Goal: Transaction & Acquisition: Purchase product/service

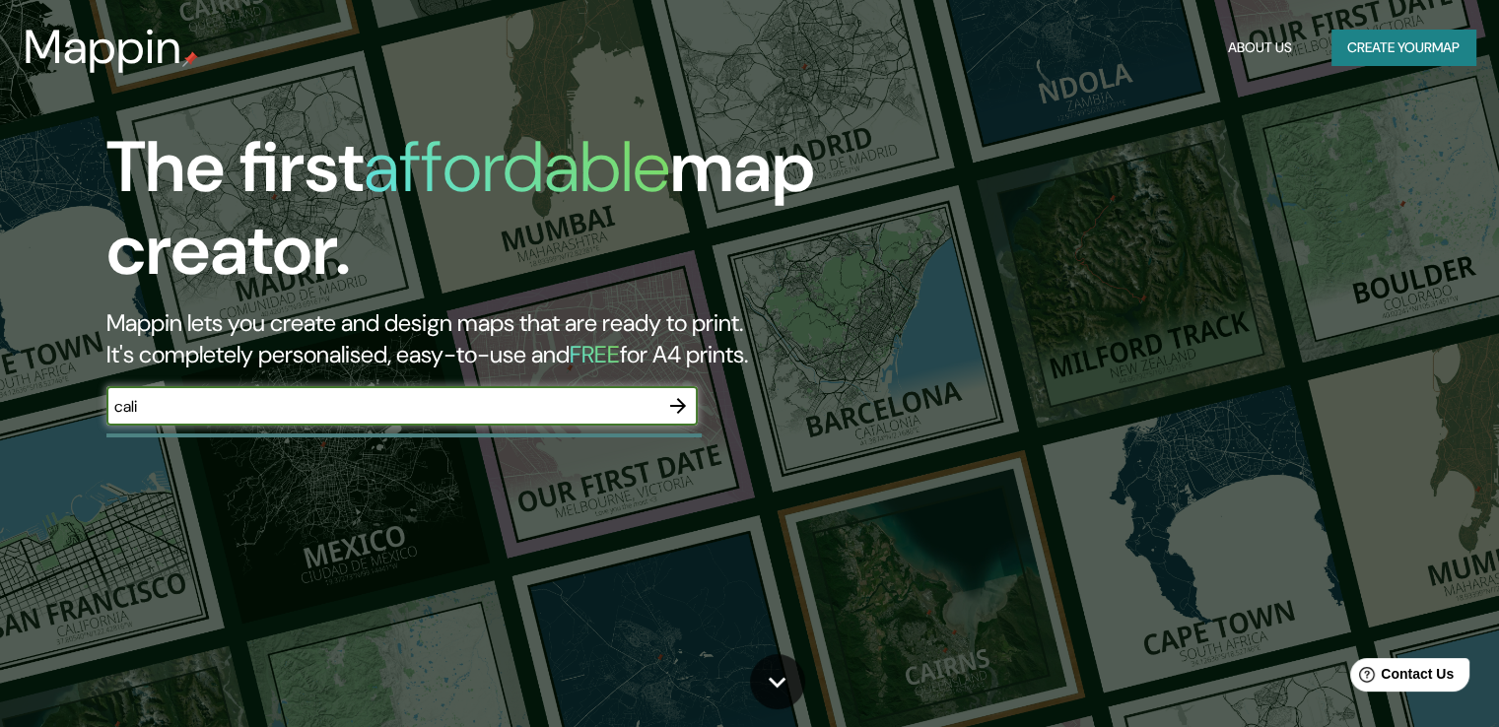
type input "cali"
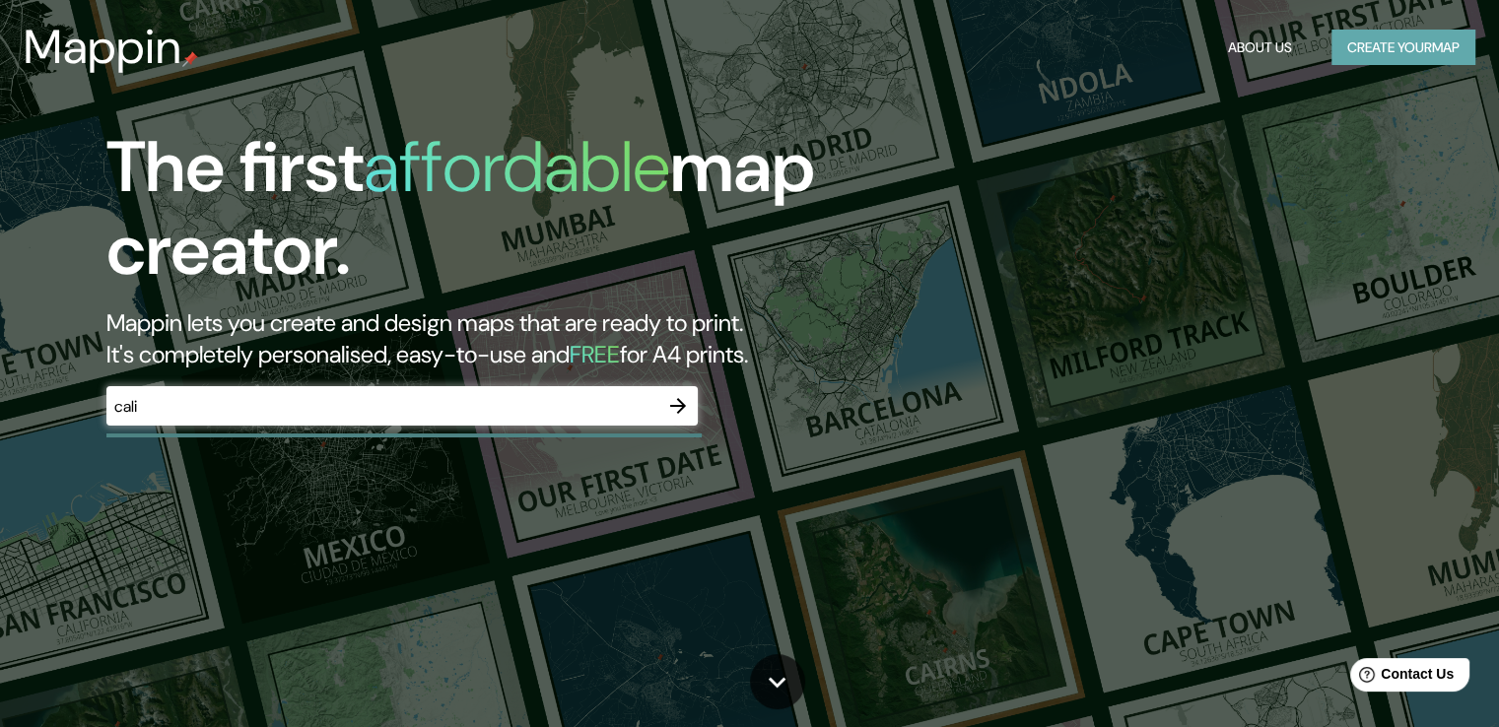
click at [1442, 39] on button "Create your map" at bounding box center [1404, 48] width 144 height 36
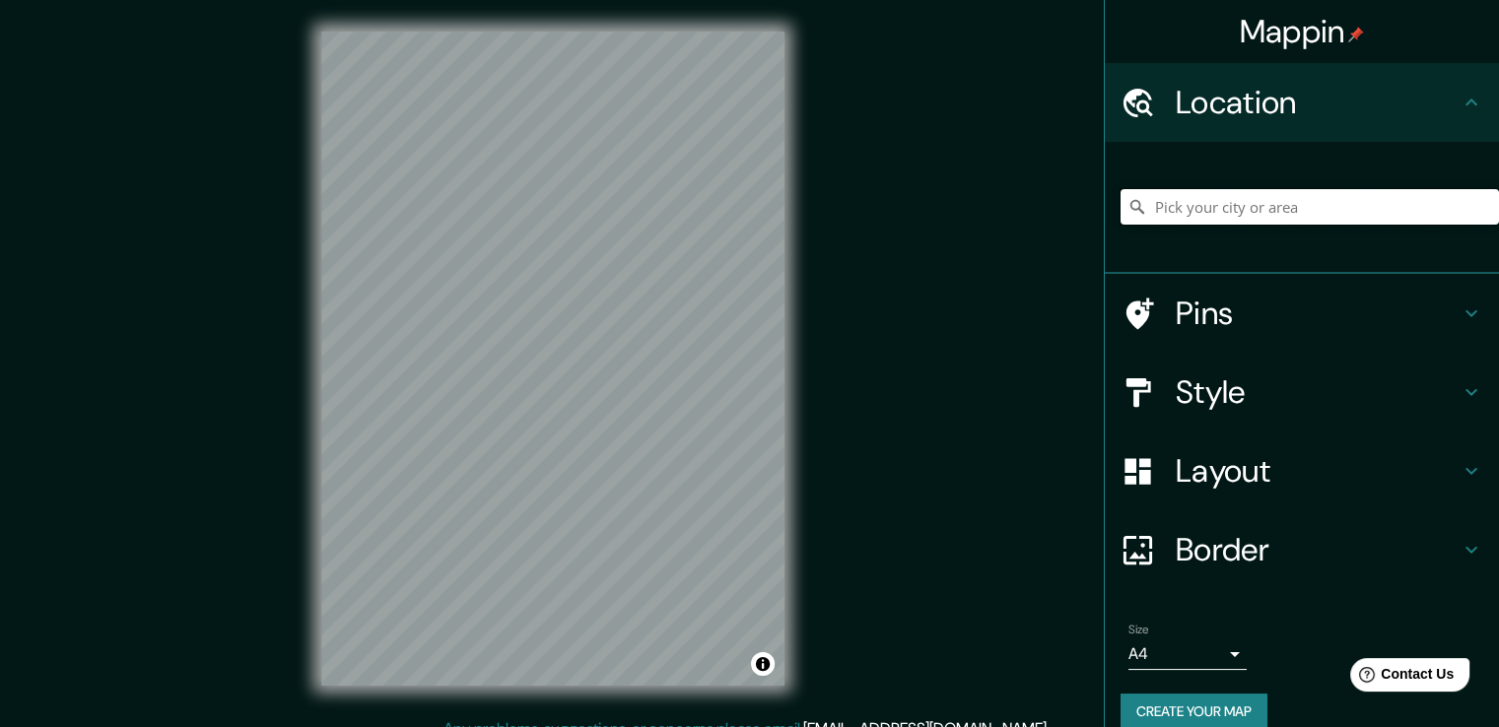
click at [1190, 209] on input "Pick your city or area" at bounding box center [1310, 206] width 378 height 35
click at [836, 255] on div "Mappin Location [GEOGRAPHIC_DATA], [PERSON_NAME][GEOGRAPHIC_DATA], [GEOGRAPHIC_…" at bounding box center [749, 374] width 1499 height 749
click at [1250, 472] on h4 "Layout" at bounding box center [1318, 470] width 284 height 39
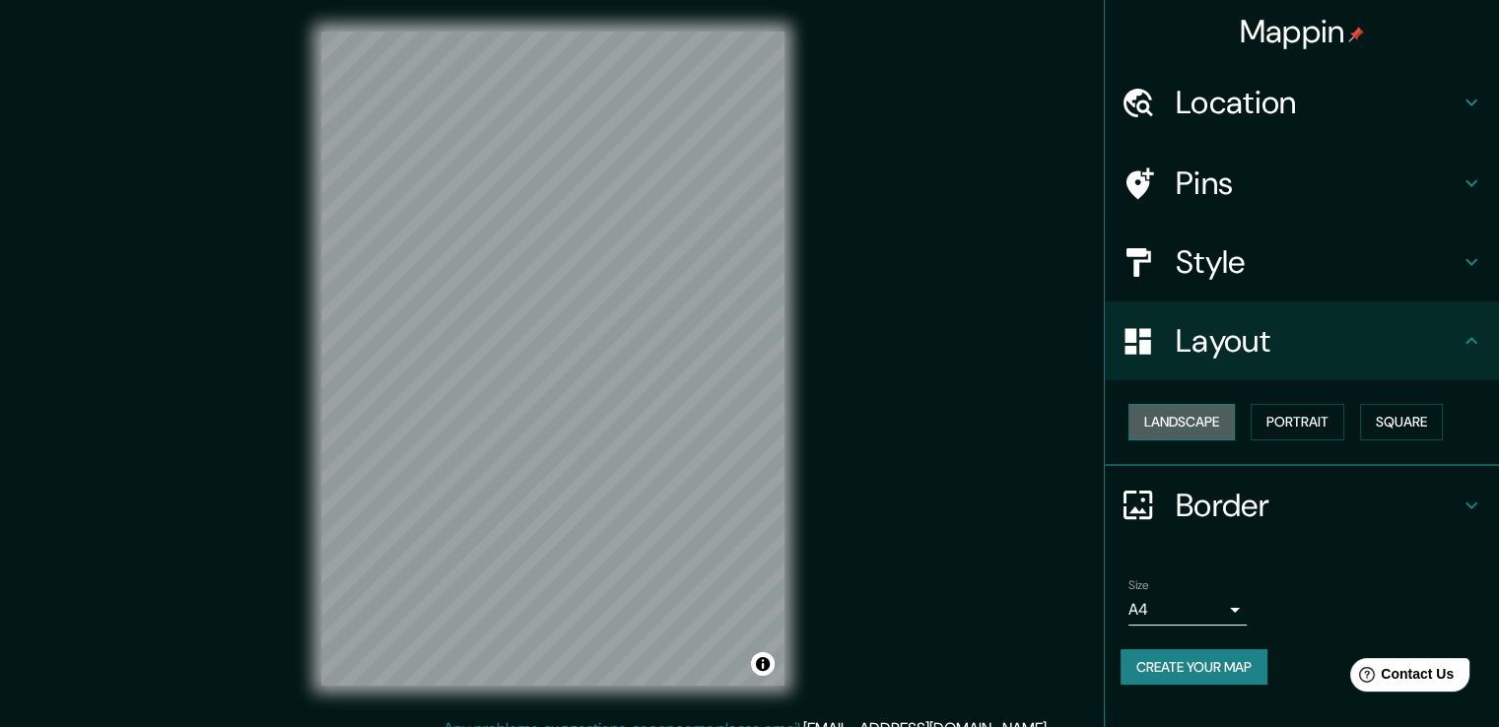
click at [1222, 426] on button "Landscape" at bounding box center [1182, 422] width 106 height 36
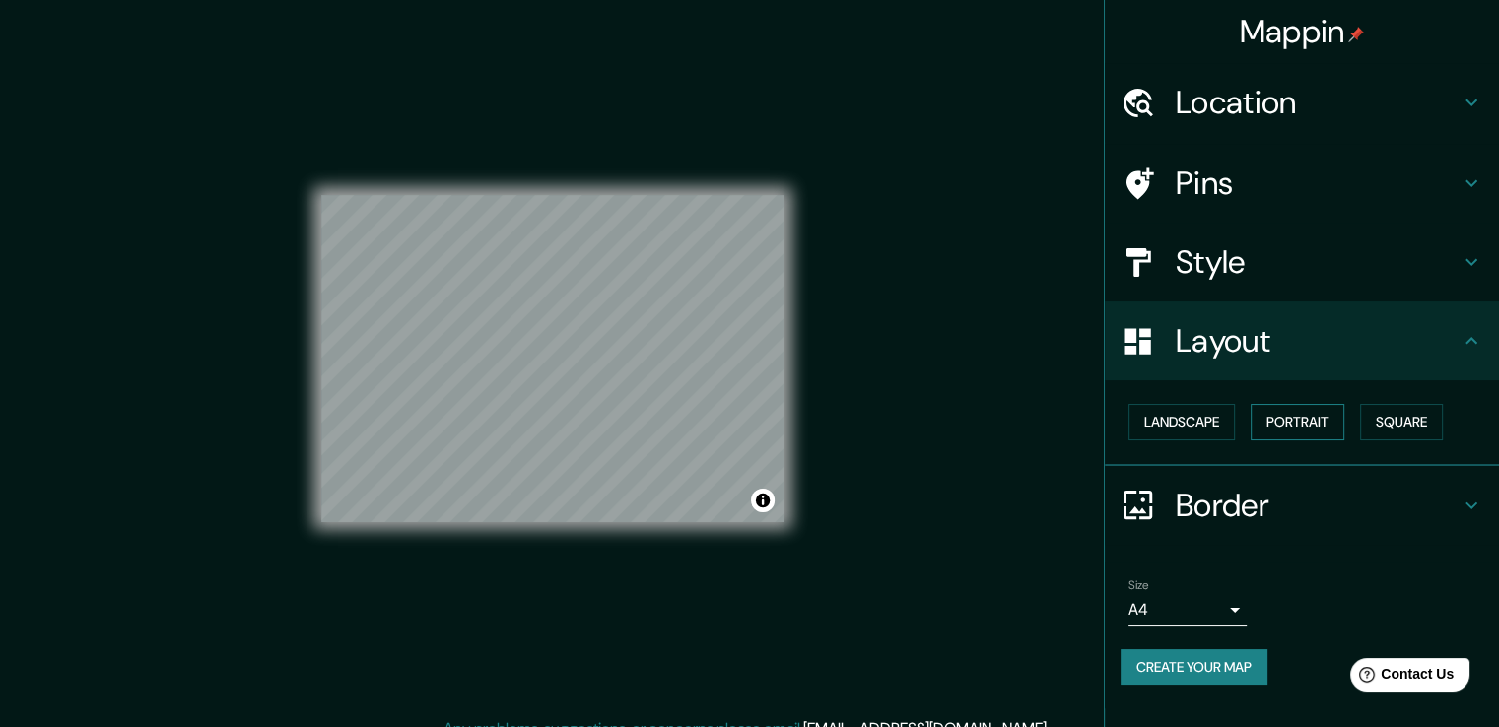
click at [1316, 423] on button "Portrait" at bounding box center [1298, 422] width 94 height 36
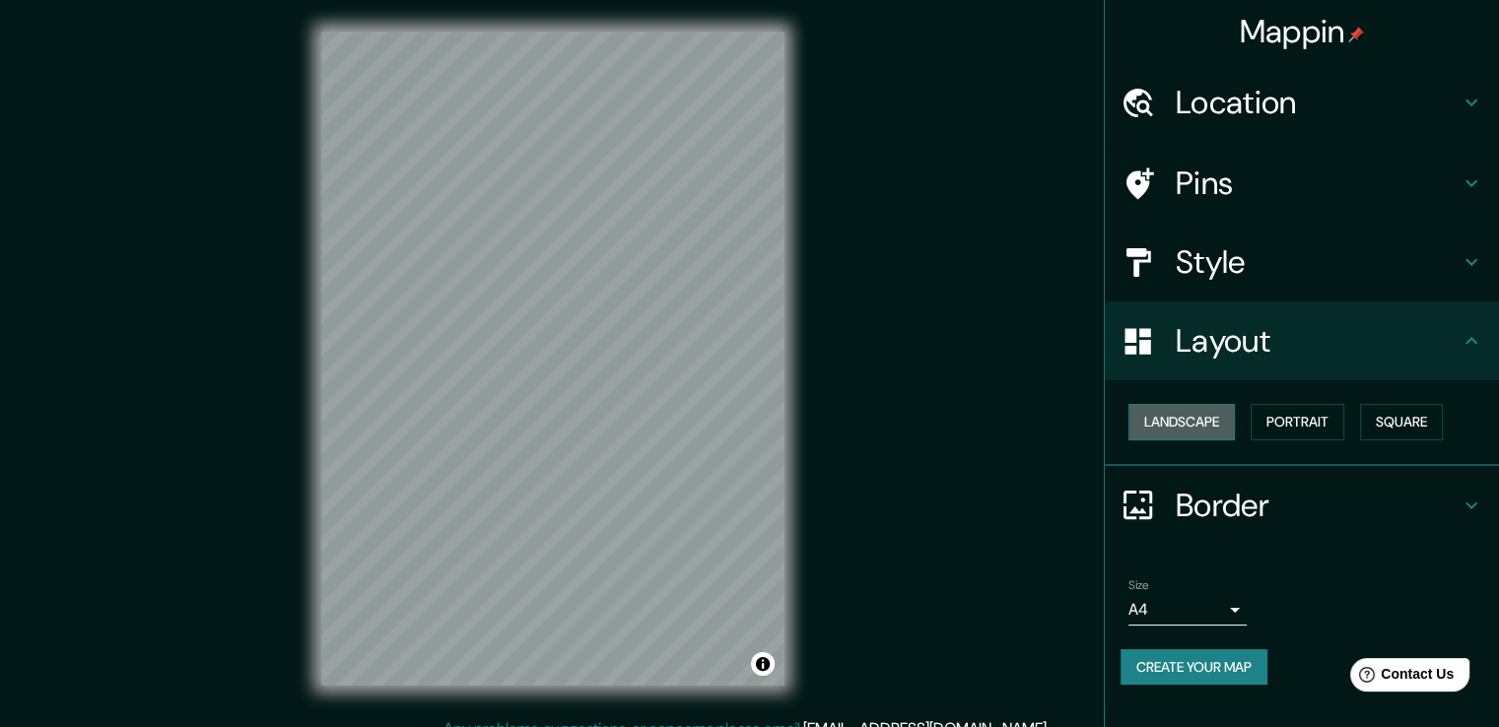
click at [1200, 419] on button "Landscape" at bounding box center [1182, 422] width 106 height 36
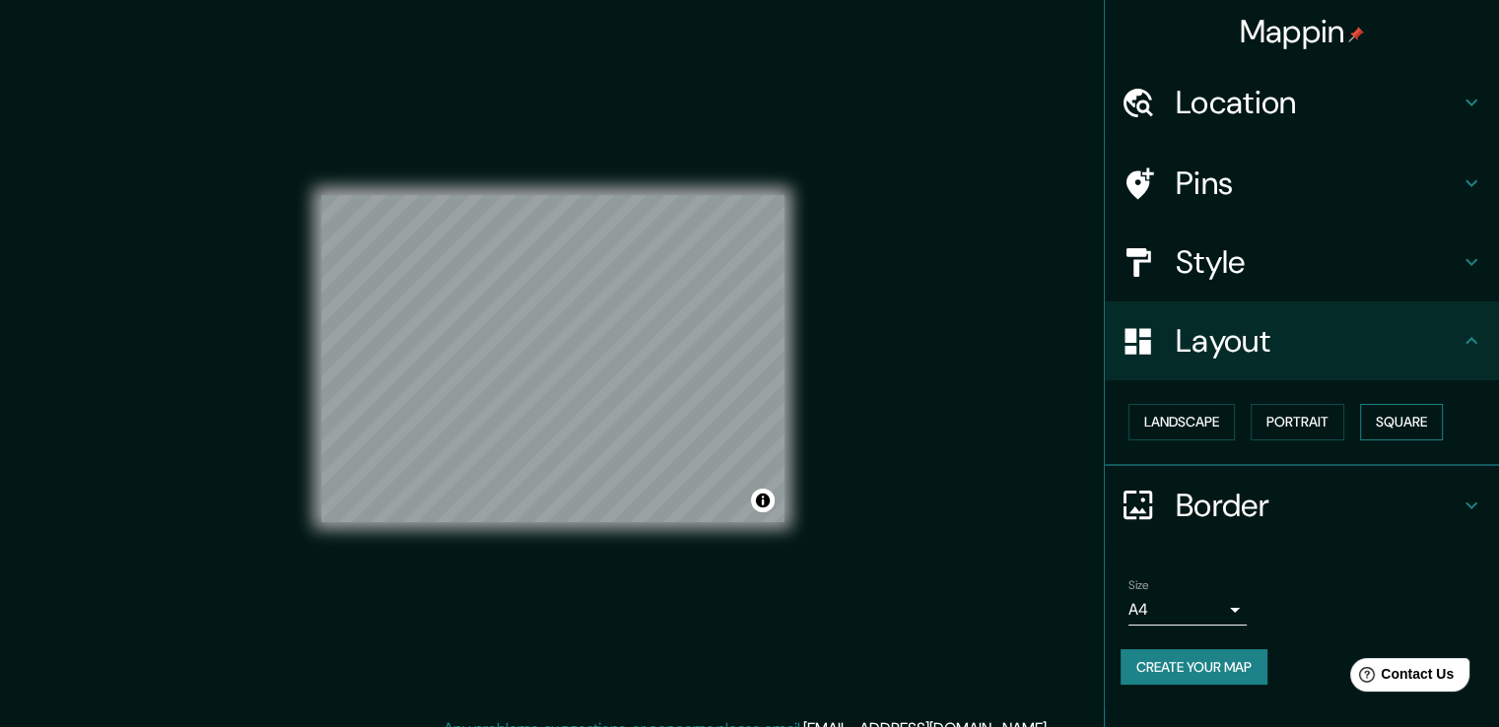
click at [1400, 411] on button "Square" at bounding box center [1401, 422] width 83 height 36
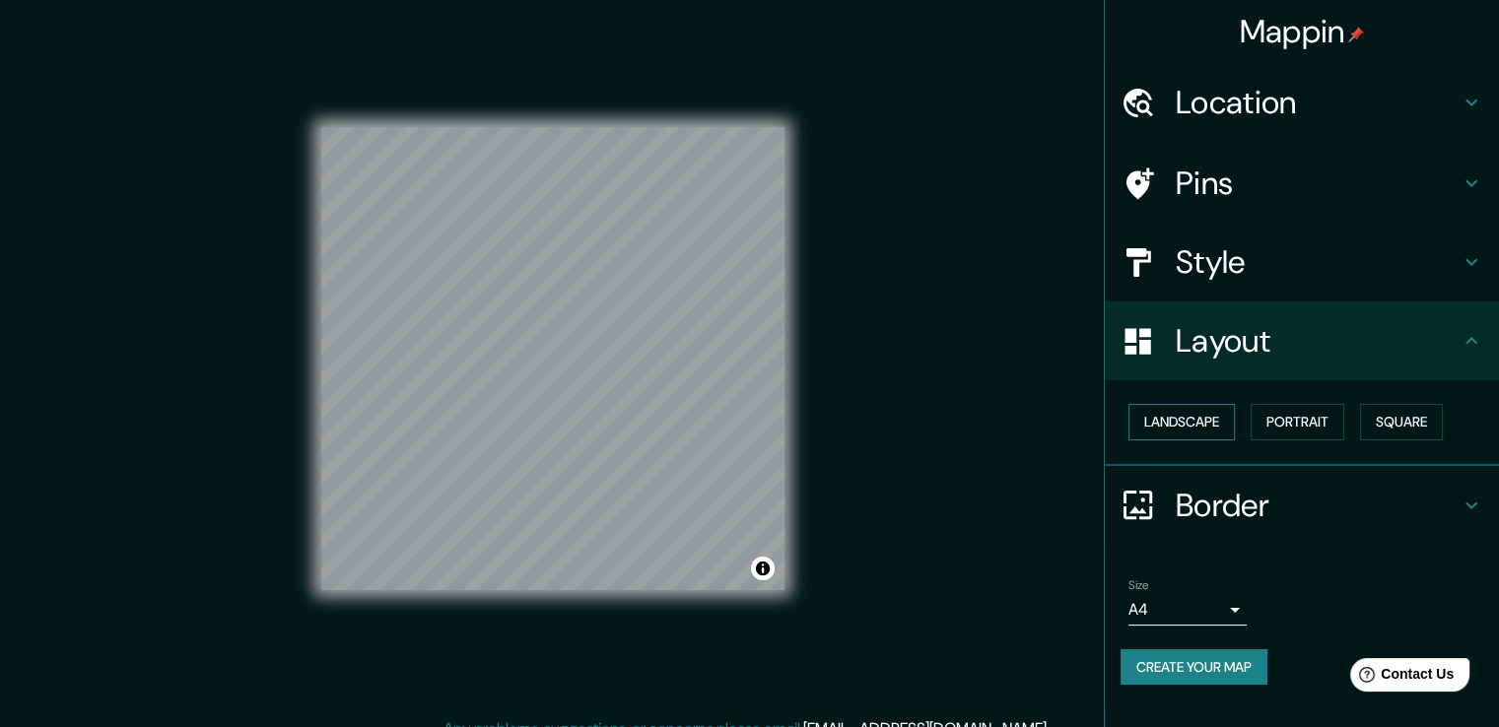
click at [1167, 411] on button "Landscape" at bounding box center [1182, 422] width 106 height 36
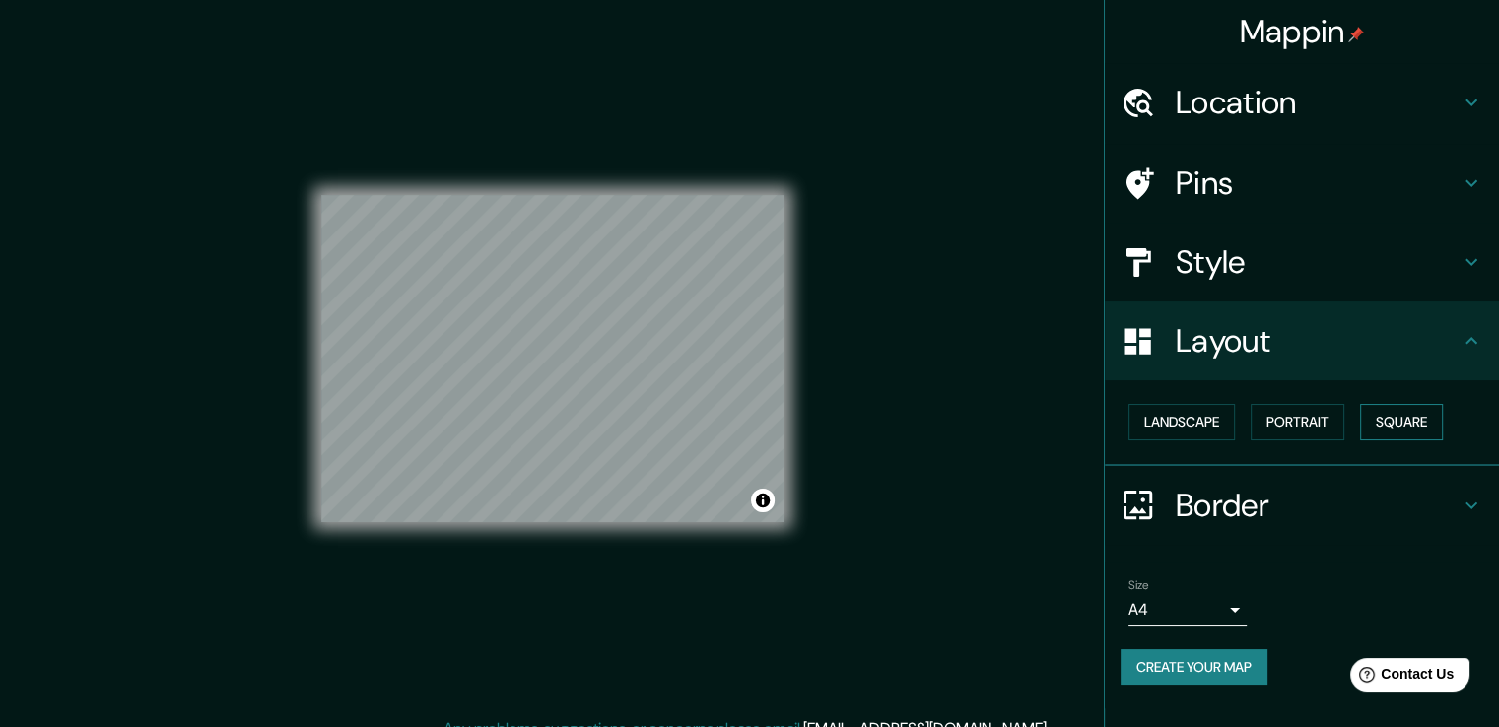
click at [1415, 425] on button "Square" at bounding box center [1401, 422] width 83 height 36
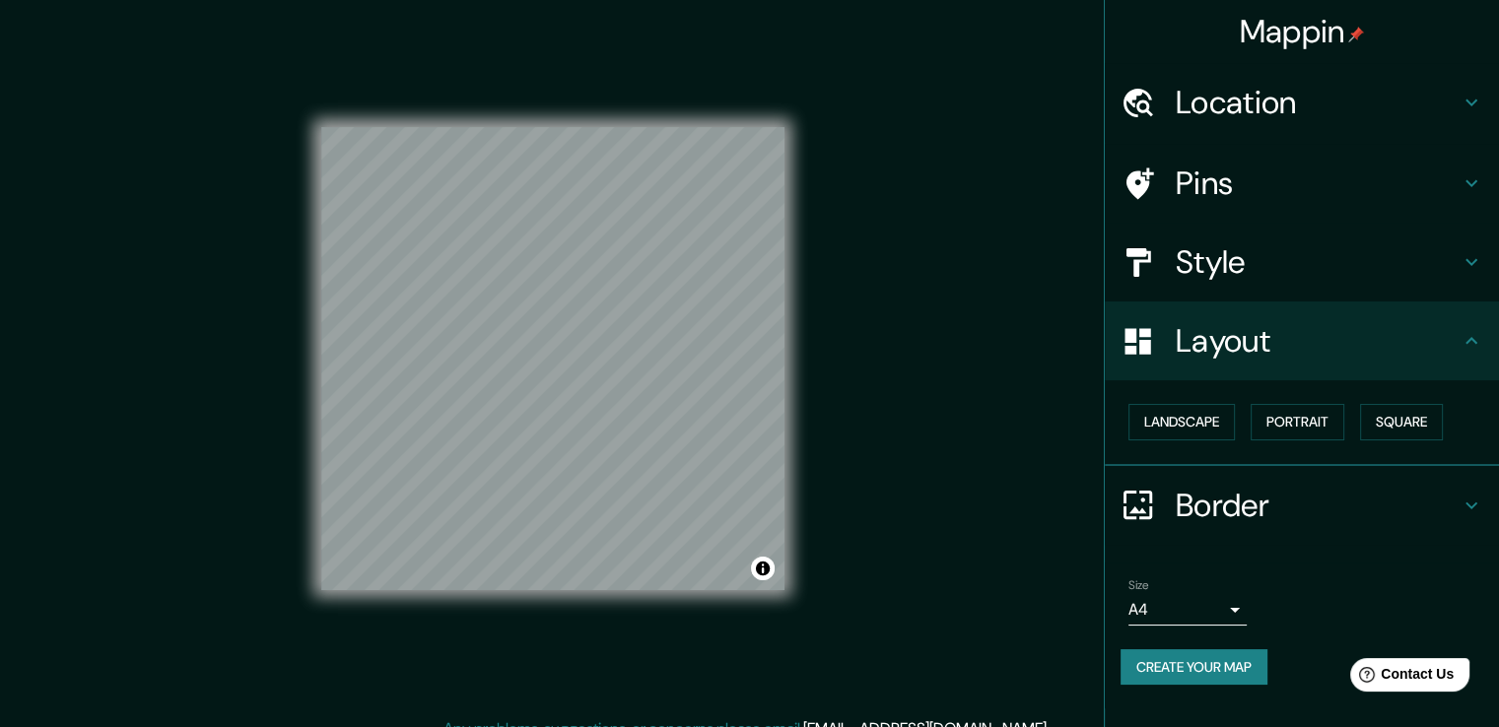
click at [1230, 261] on h4 "Style" at bounding box center [1318, 261] width 284 height 39
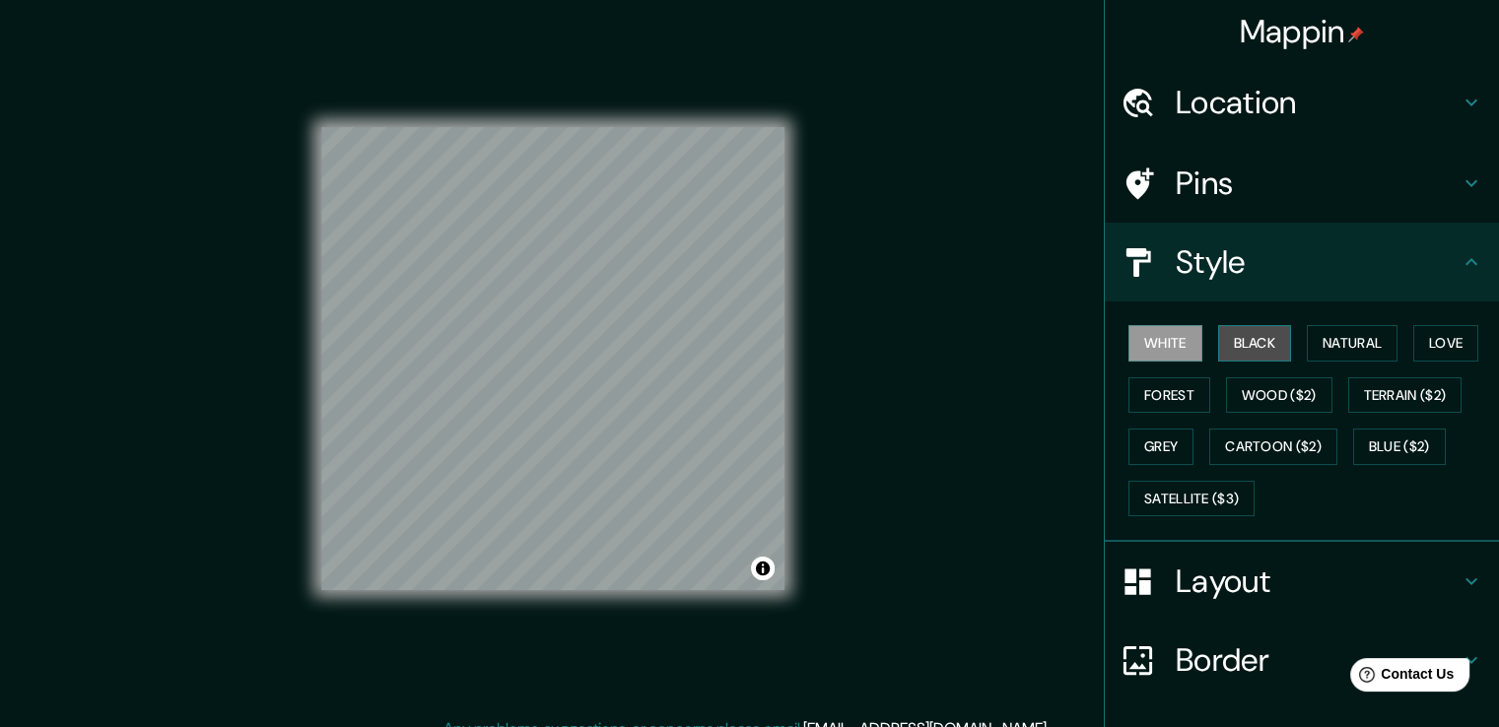
click at [1218, 354] on button "Black" at bounding box center [1255, 343] width 74 height 36
click at [1380, 175] on h4 "Pins" at bounding box center [1318, 183] width 284 height 39
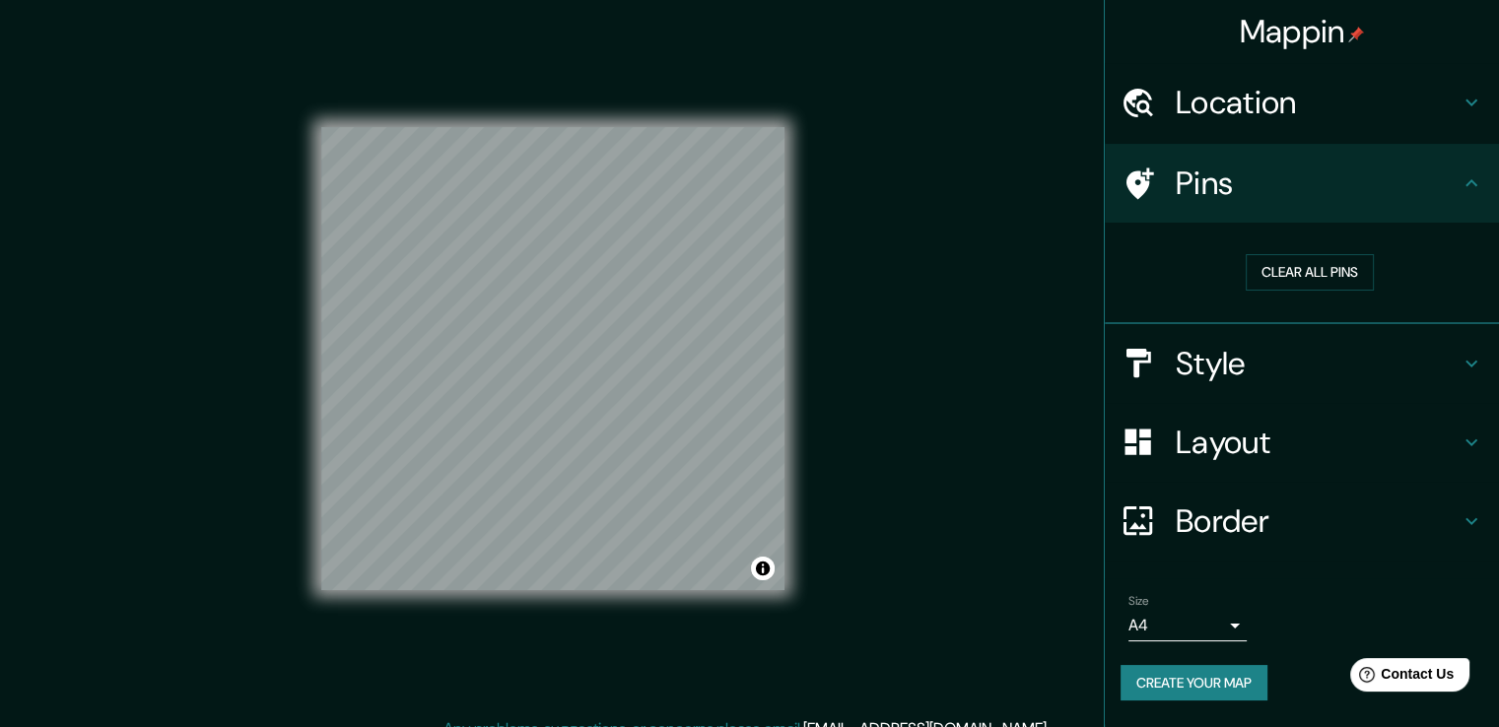
click at [1344, 100] on h4 "Location" at bounding box center [1318, 102] width 284 height 39
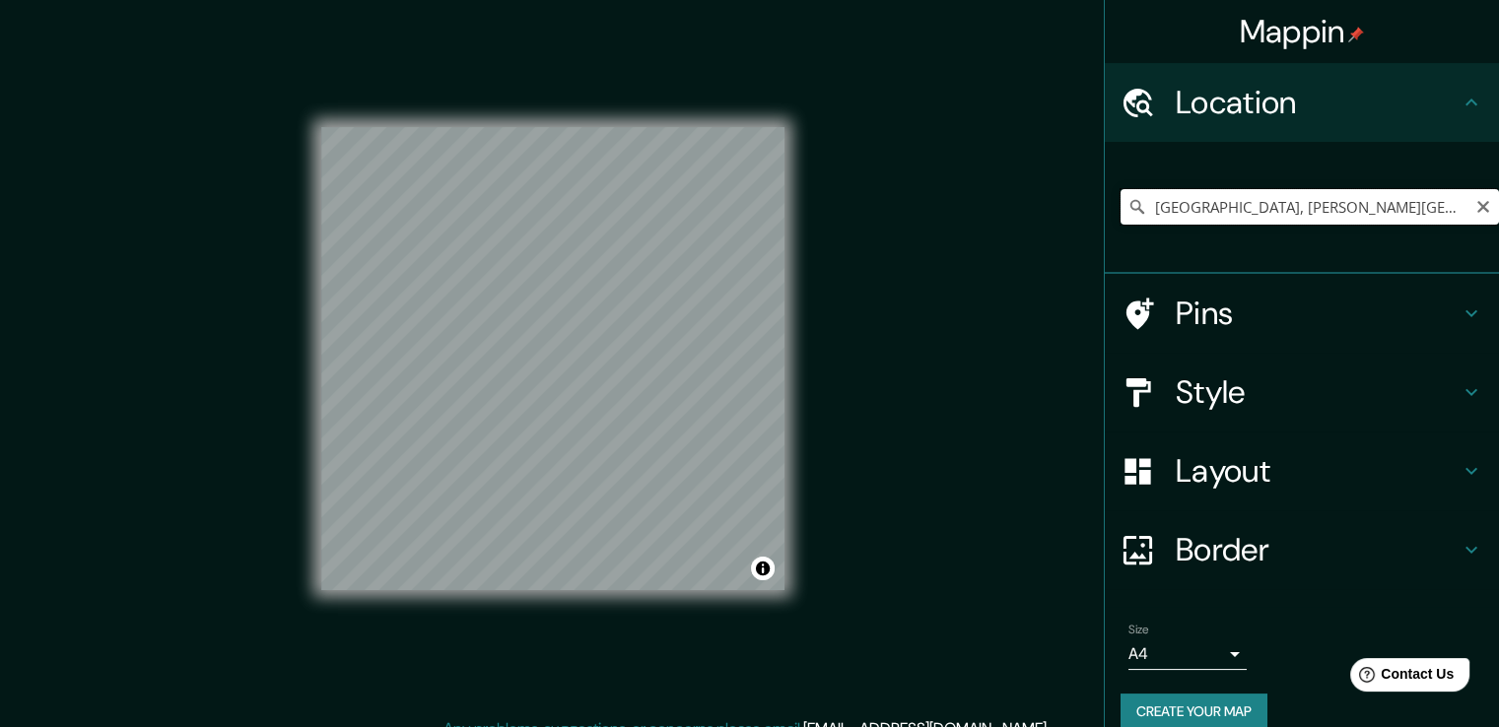
drag, startPoint x: 1369, startPoint y: 211, endPoint x: 1128, endPoint y: 204, distance: 241.6
click at [1128, 204] on div "[GEOGRAPHIC_DATA], [PERSON_NAME][GEOGRAPHIC_DATA], [GEOGRAPHIC_DATA]" at bounding box center [1310, 206] width 378 height 35
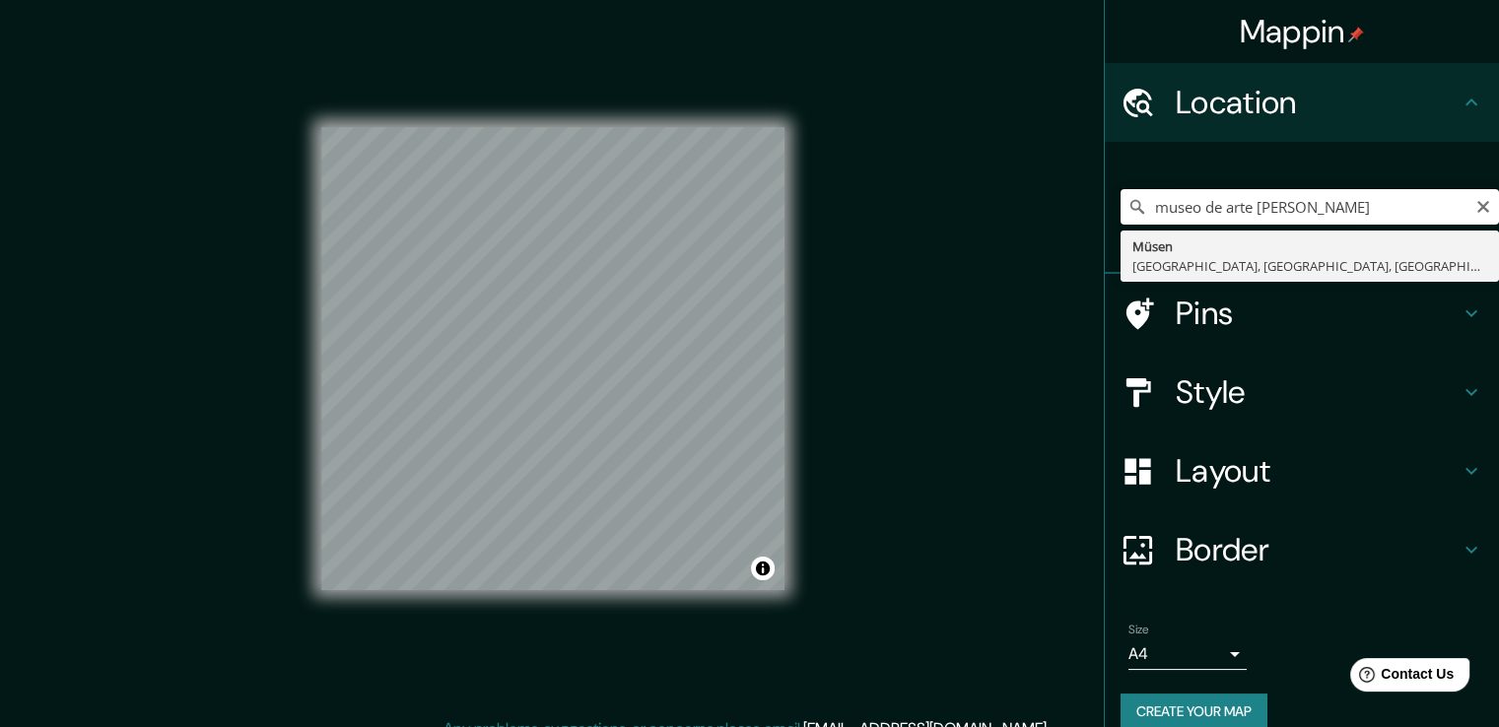
drag, startPoint x: 1337, startPoint y: 210, endPoint x: 1126, endPoint y: 210, distance: 211.9
click at [1126, 210] on div "museo de arte [PERSON_NAME][GEOGRAPHIC_DATA], [GEOGRAPHIC_DATA], [GEOGRAPHIC_DA…" at bounding box center [1310, 206] width 378 height 35
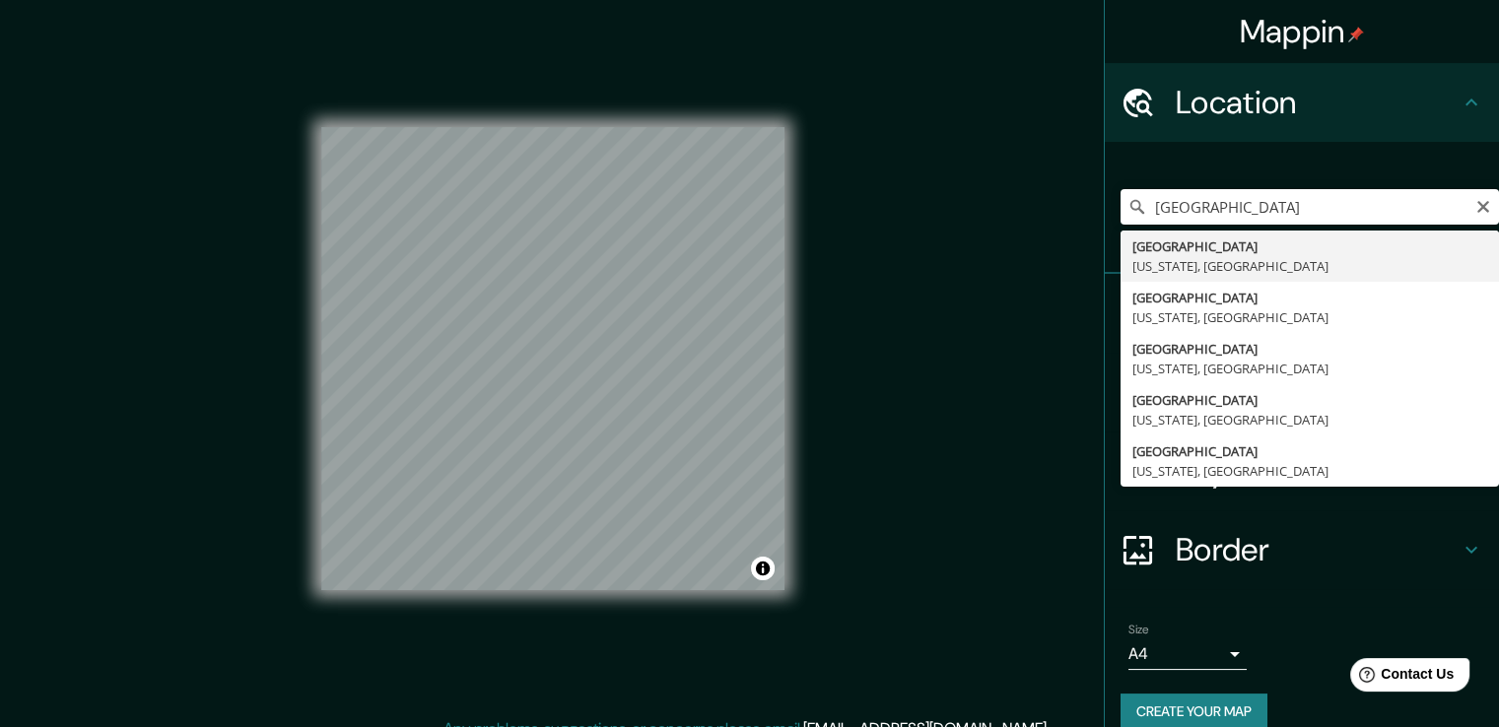
type input "[GEOGRAPHIC_DATA], [US_STATE], [GEOGRAPHIC_DATA]"
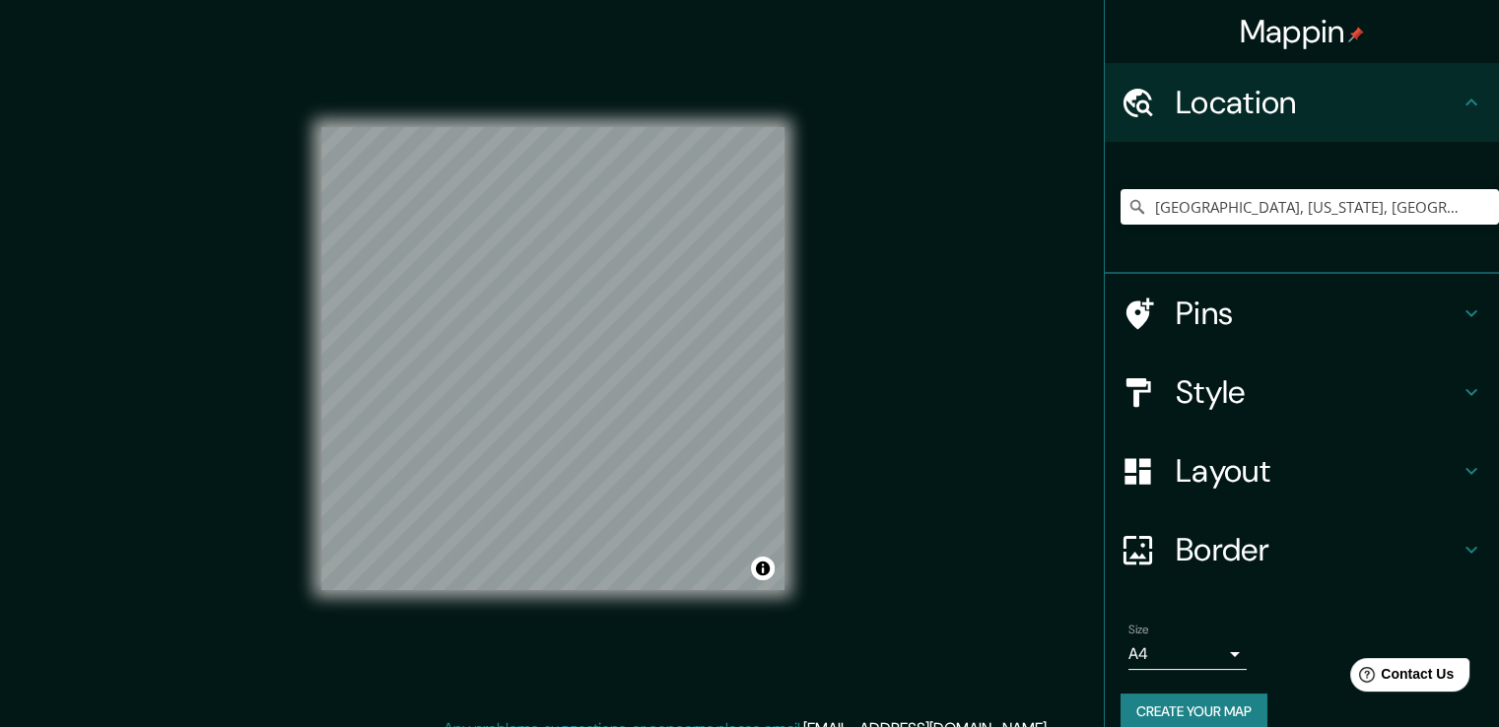
click at [595, 594] on div "© Mapbox © OpenStreetMap Improve this map" at bounding box center [552, 359] width 463 height 654
